Goal: Task Accomplishment & Management: Manage account settings

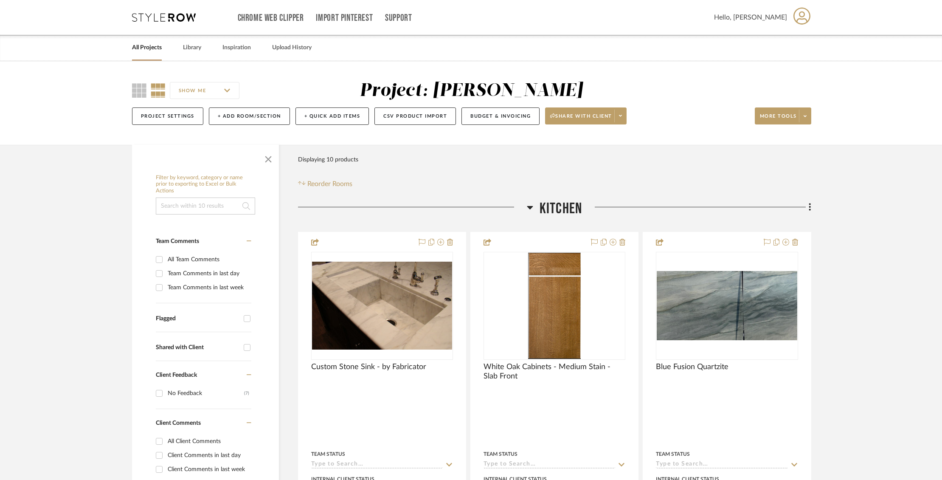
click at [151, 45] on link "All Projects" at bounding box center [147, 47] width 30 height 11
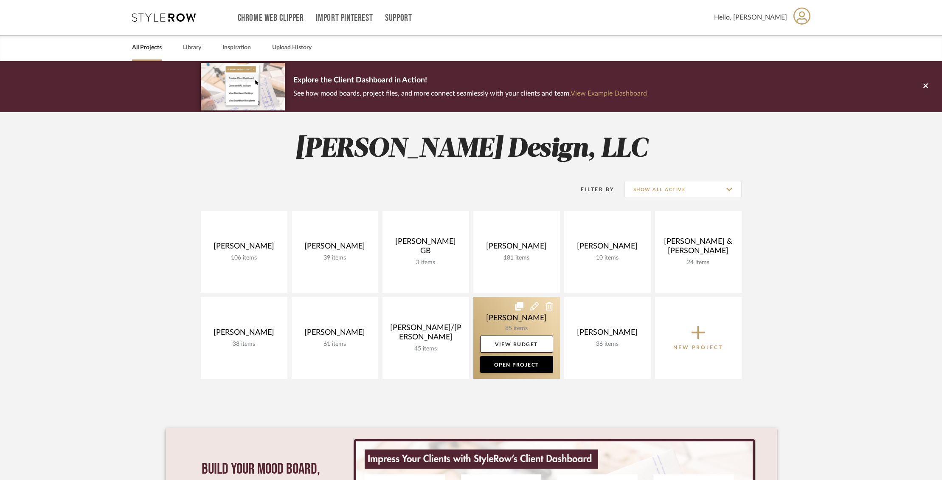
click at [505, 320] on link at bounding box center [516, 338] width 87 height 82
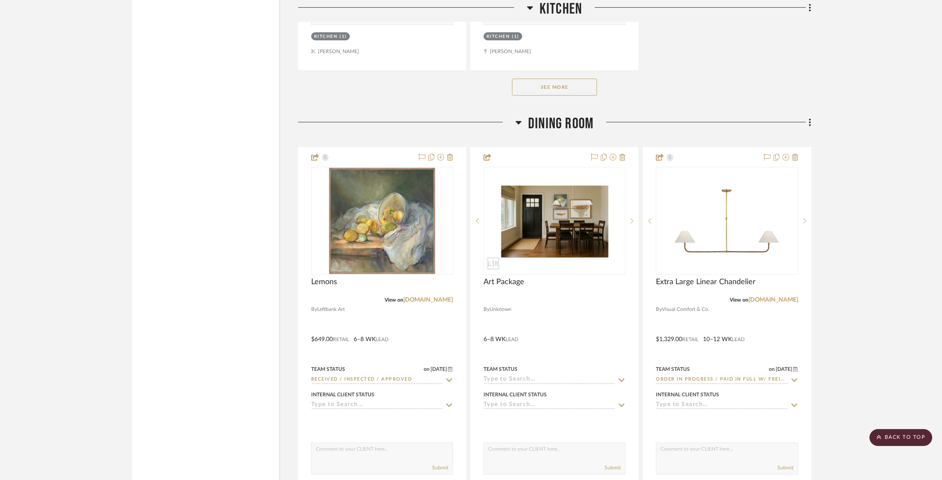
scroll to position [3347, 0]
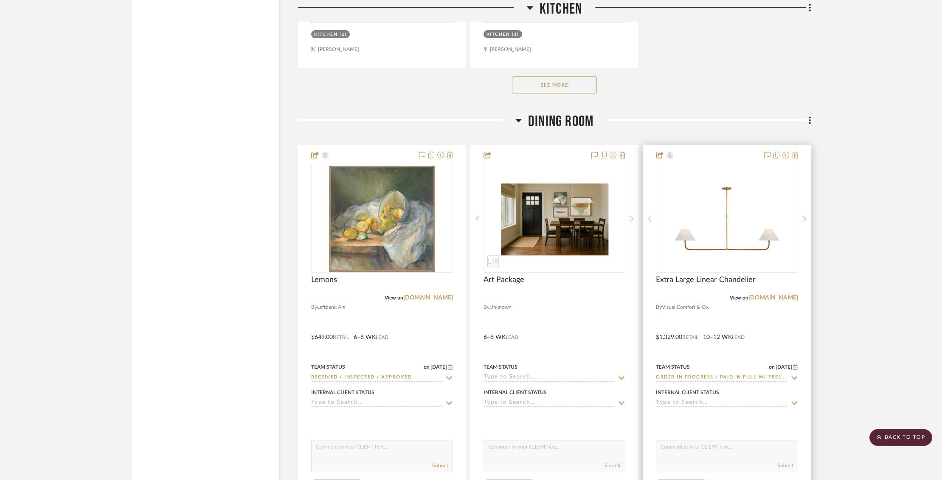
click at [729, 363] on div "Team Status on [DATE]" at bounding box center [727, 367] width 142 height 8
click at [731, 354] on div at bounding box center [726, 330] width 167 height 371
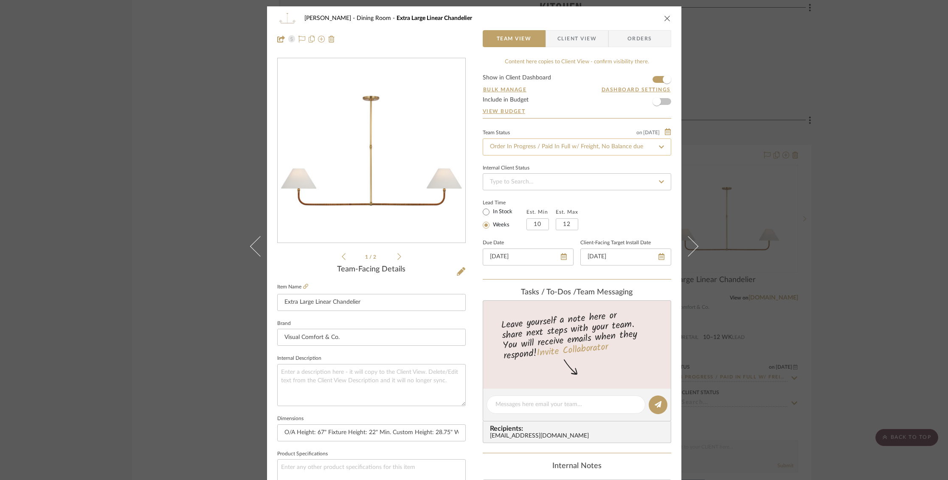
click at [590, 148] on input "Order In Progress / Paid In Full w/ Freight, No Balance due" at bounding box center [577, 146] width 188 height 17
click at [663, 147] on fa-icon at bounding box center [661, 147] width 12 height 10
type input "[DATE]"
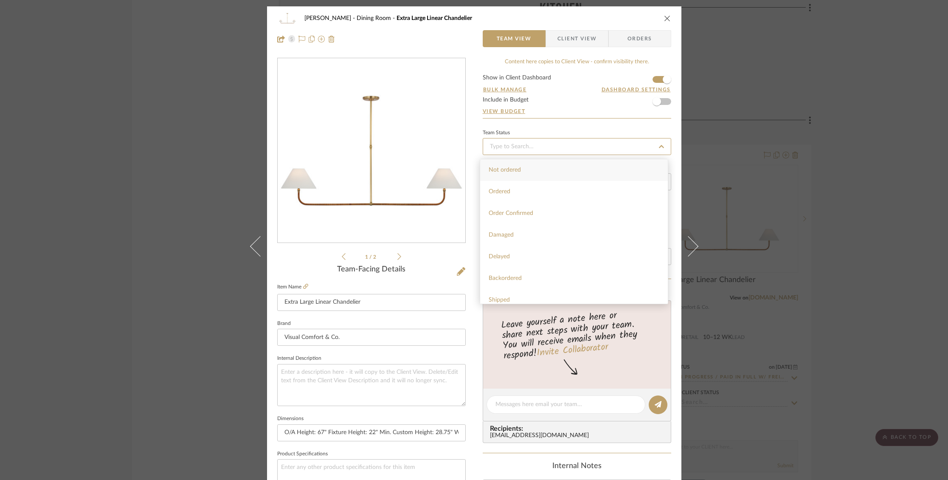
type input "[DATE]"
click at [571, 286] on span "Received / Inspected / Approved" at bounding box center [532, 283] width 86 height 6
type input "[DATE]"
type input "Received / Inspected / Approved"
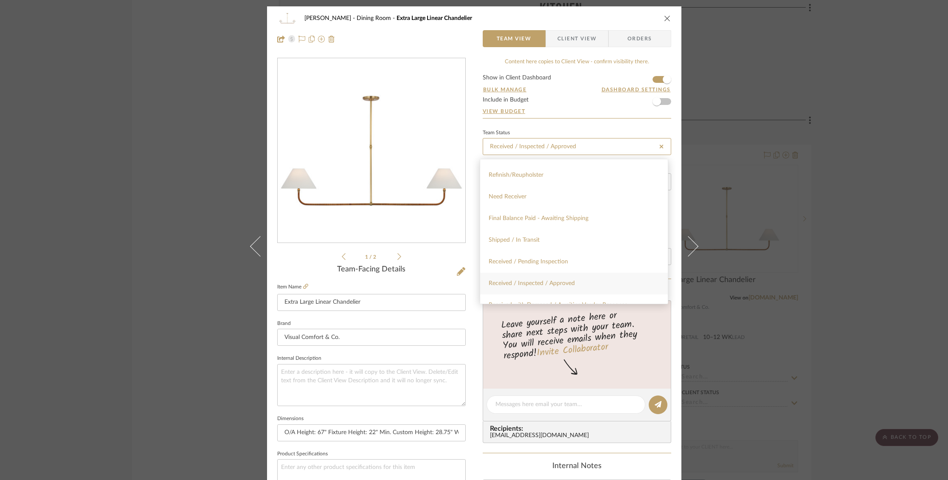
type input "Received / Inspected / Approved"
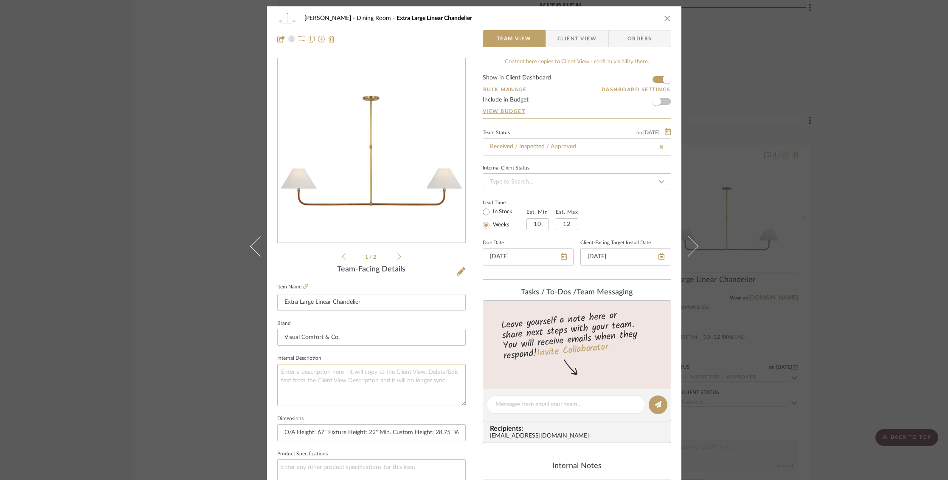
click at [366, 377] on textarea at bounding box center [371, 385] width 188 height 42
type textarea "Recieved [DATE] - Stored in loft BV"
click at [577, 35] on span "Client View" at bounding box center [576, 38] width 39 height 17
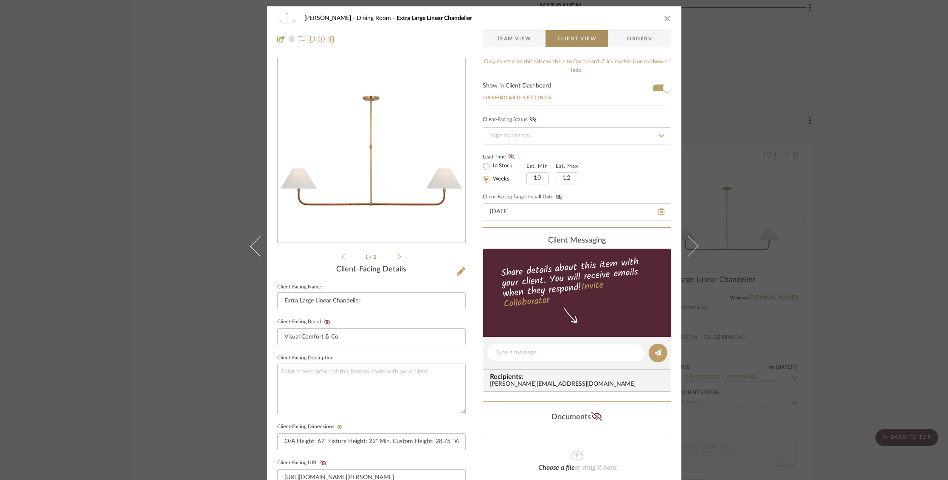
type textarea "Recieved [DATE] - Stored in loft BV"
click at [664, 18] on icon "close" at bounding box center [667, 18] width 7 height 7
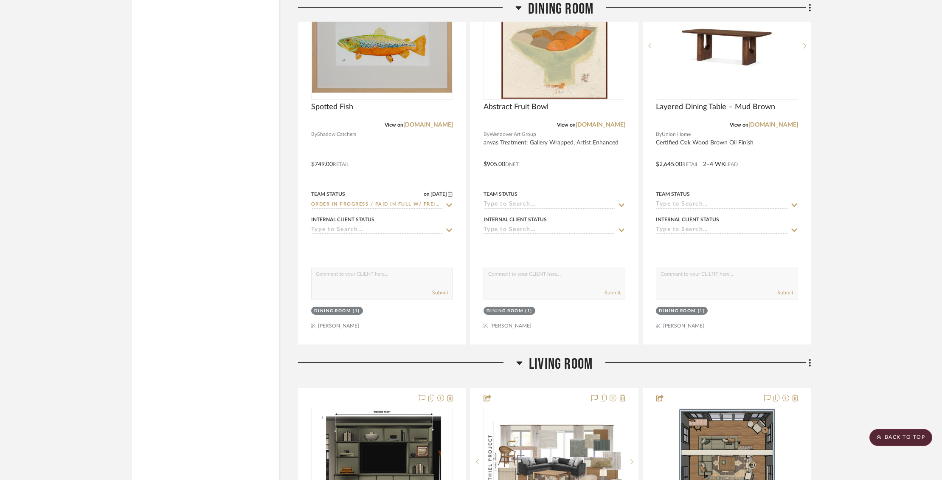
scroll to position [3899, 0]
